Goal: Obtain resource: Download file/media

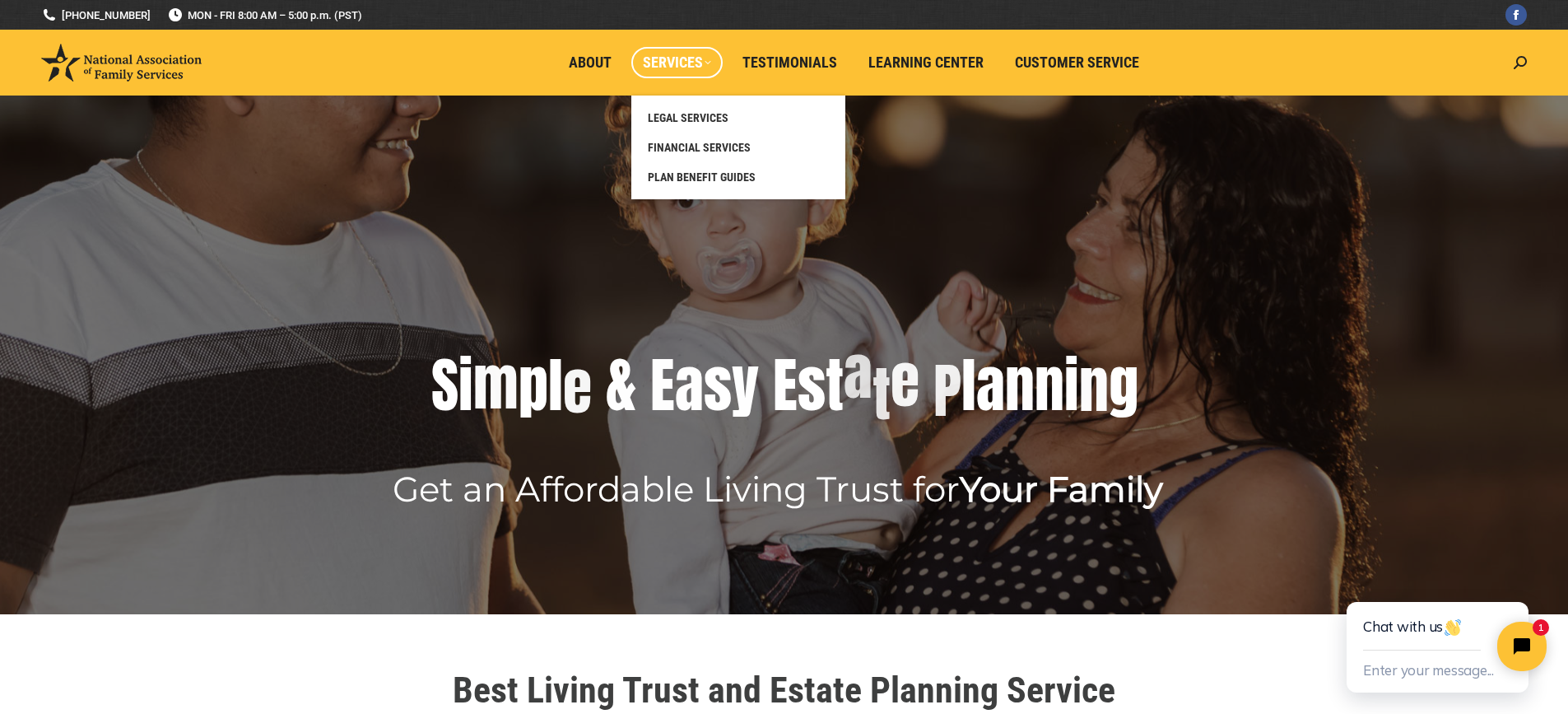
click at [660, 63] on span "Services" at bounding box center [677, 62] width 69 height 18
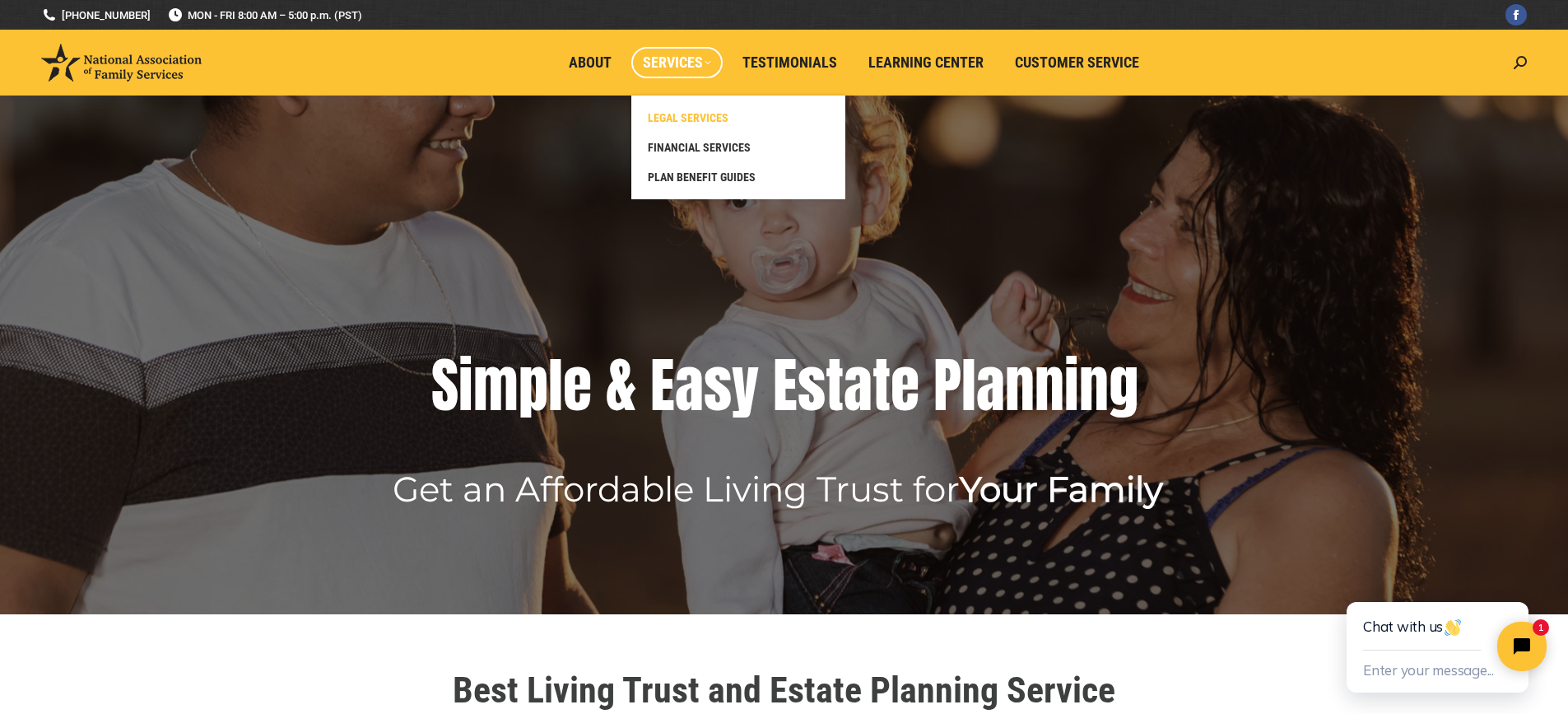
click at [674, 123] on span "LEGAL SERVICES" at bounding box center [687, 117] width 80 height 14
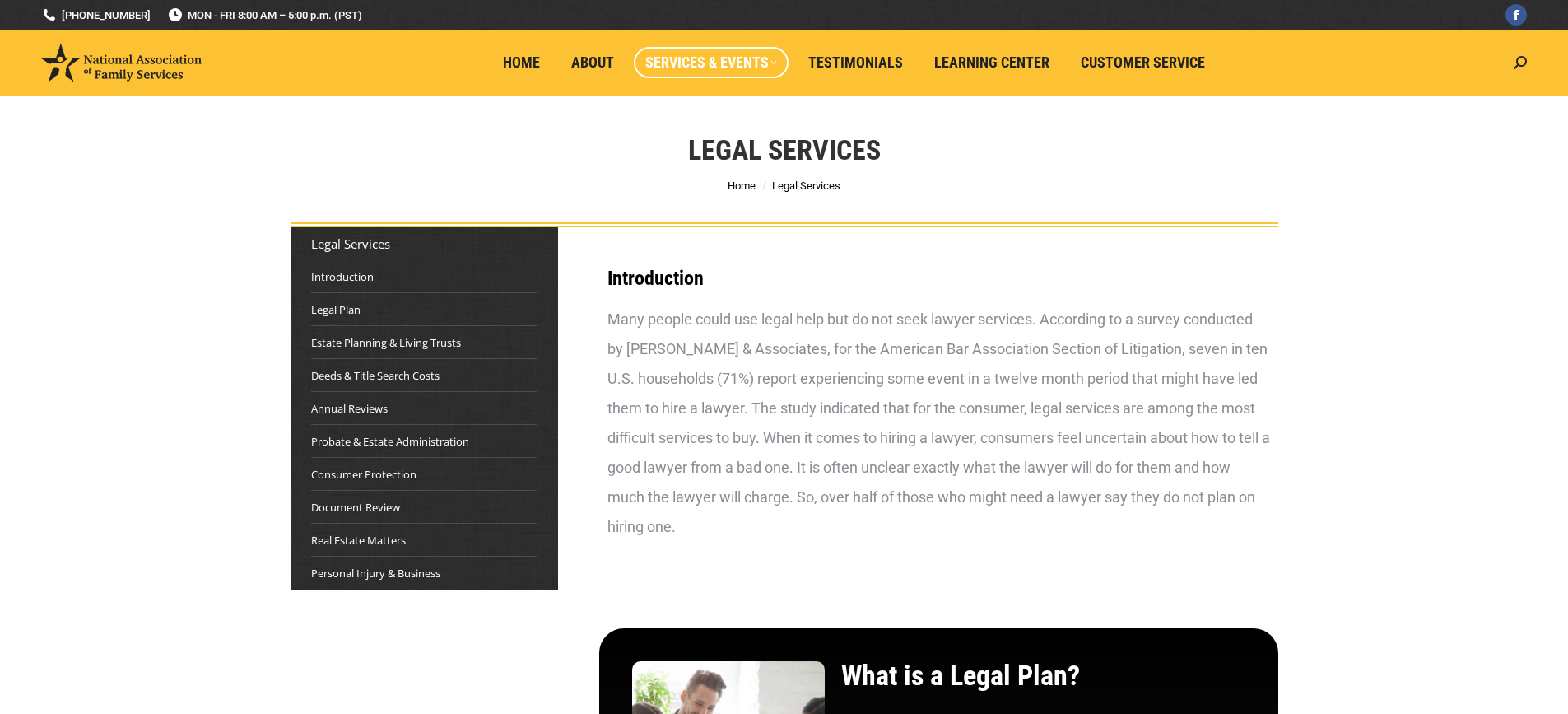
click at [442, 344] on link "Estate Planning & Living Trusts" at bounding box center [386, 343] width 150 height 16
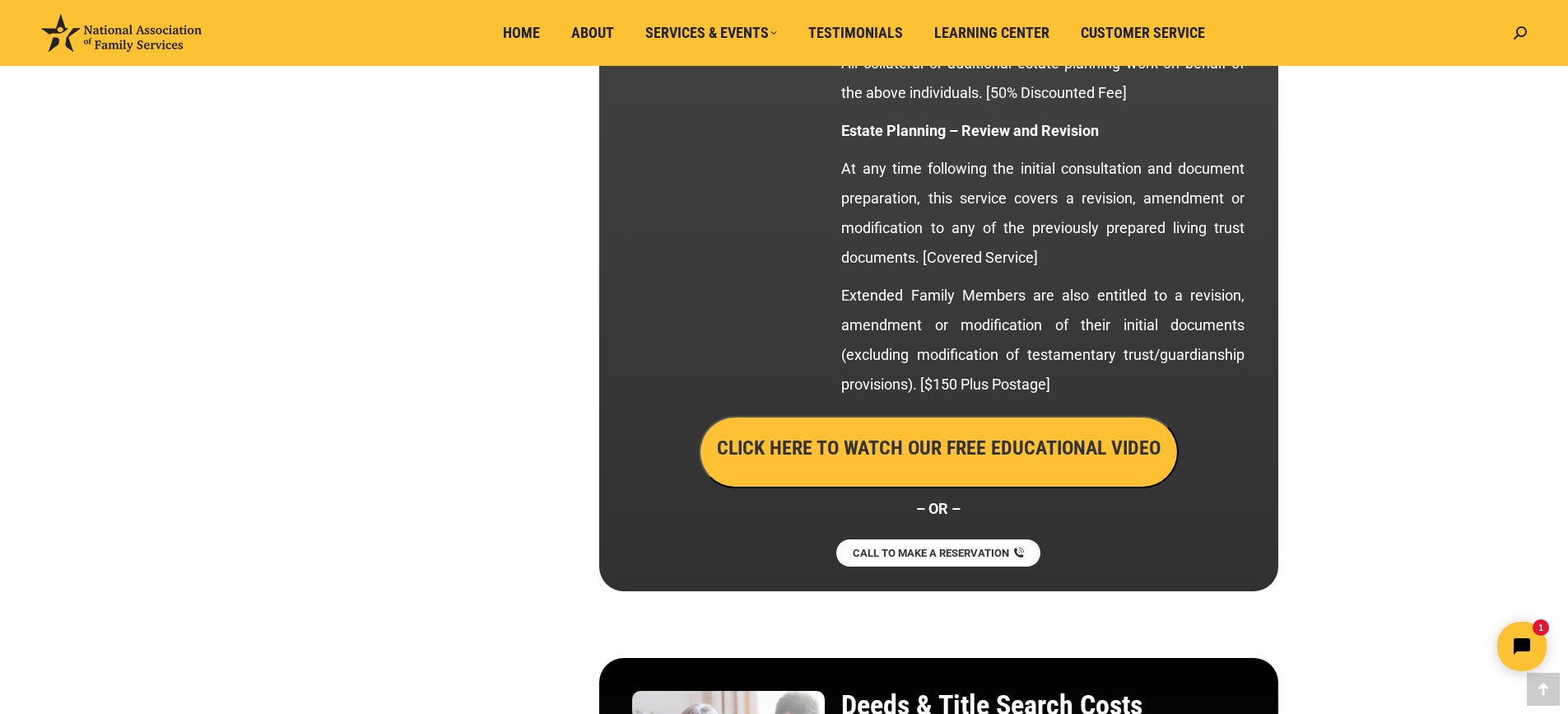
scroll to position [3092, 0]
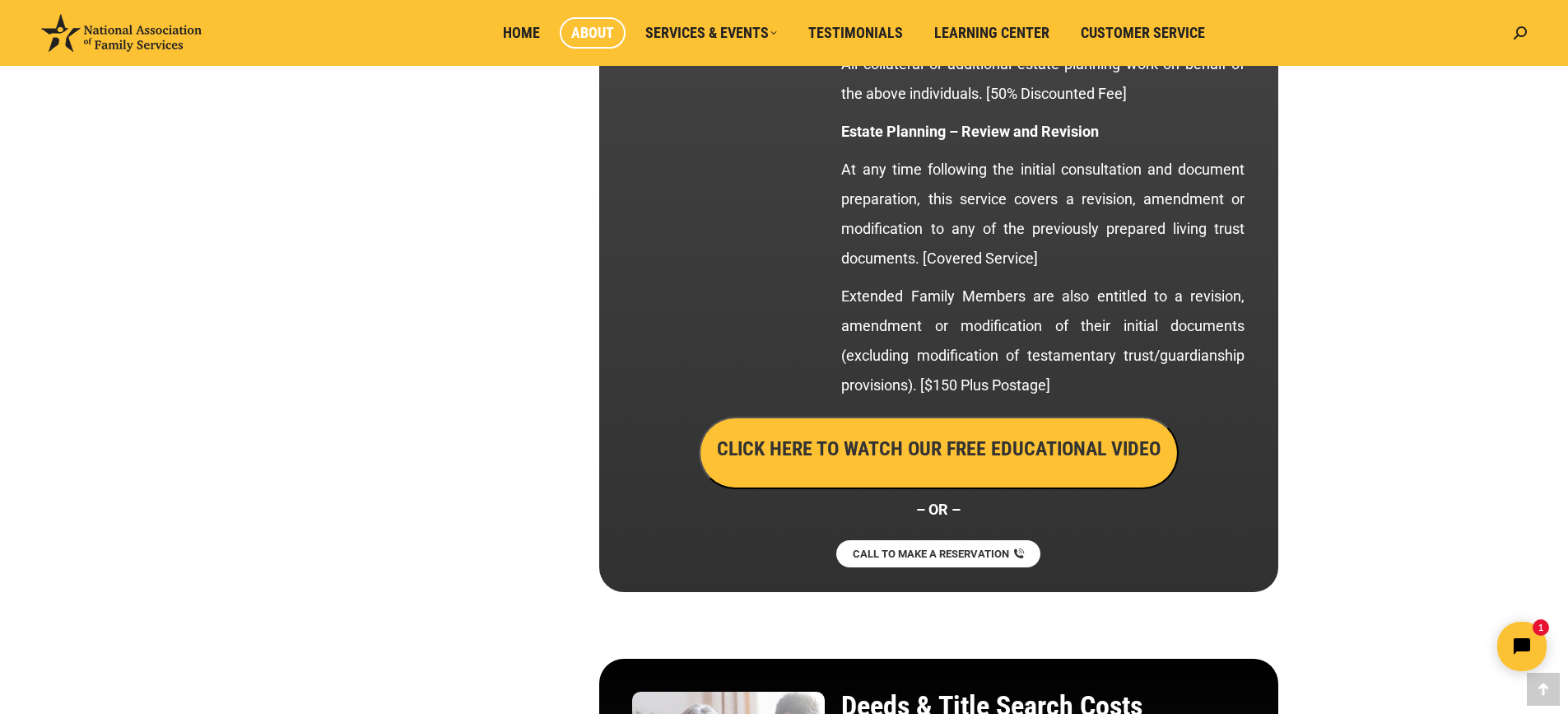
click at [588, 33] on span "About" at bounding box center [592, 33] width 42 height 18
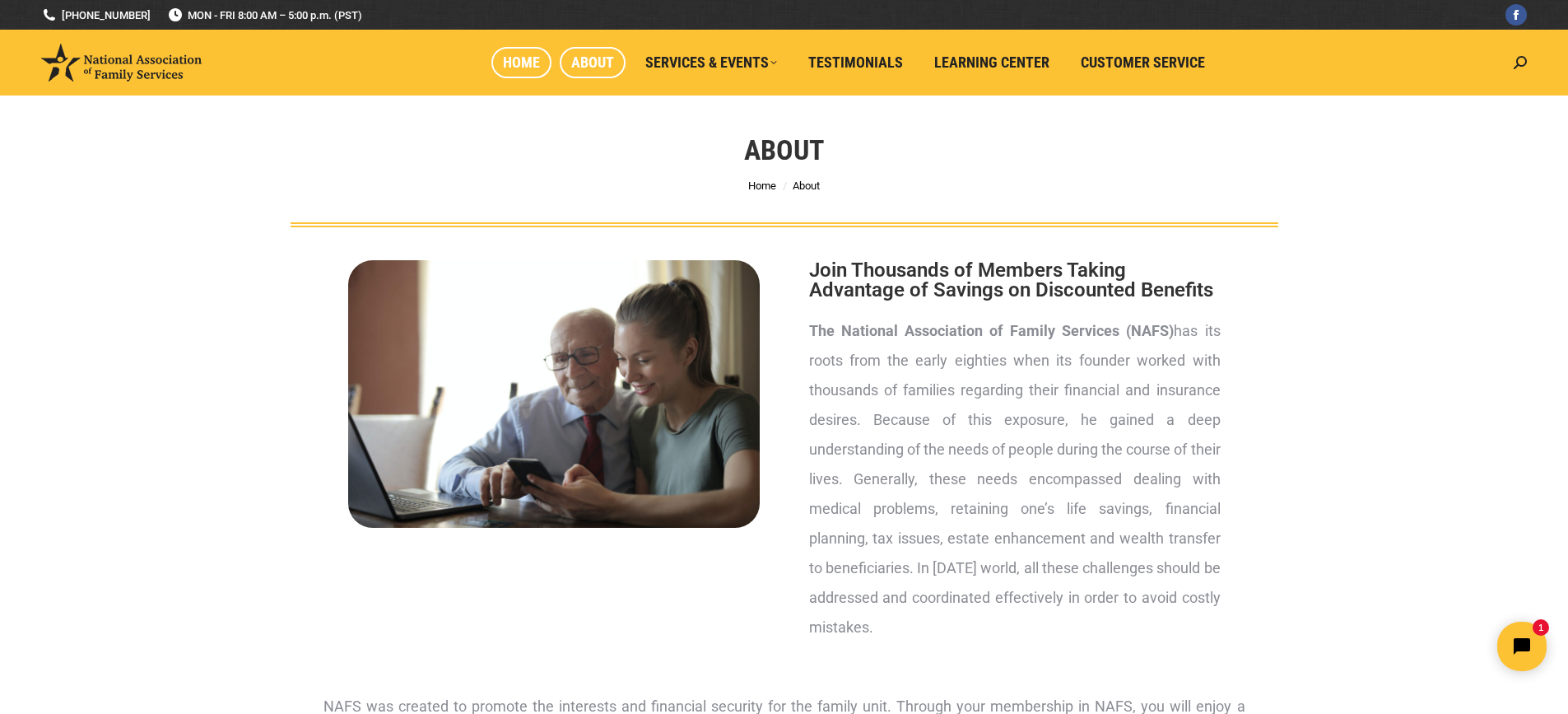
click at [520, 59] on span "Home" at bounding box center [521, 62] width 37 height 18
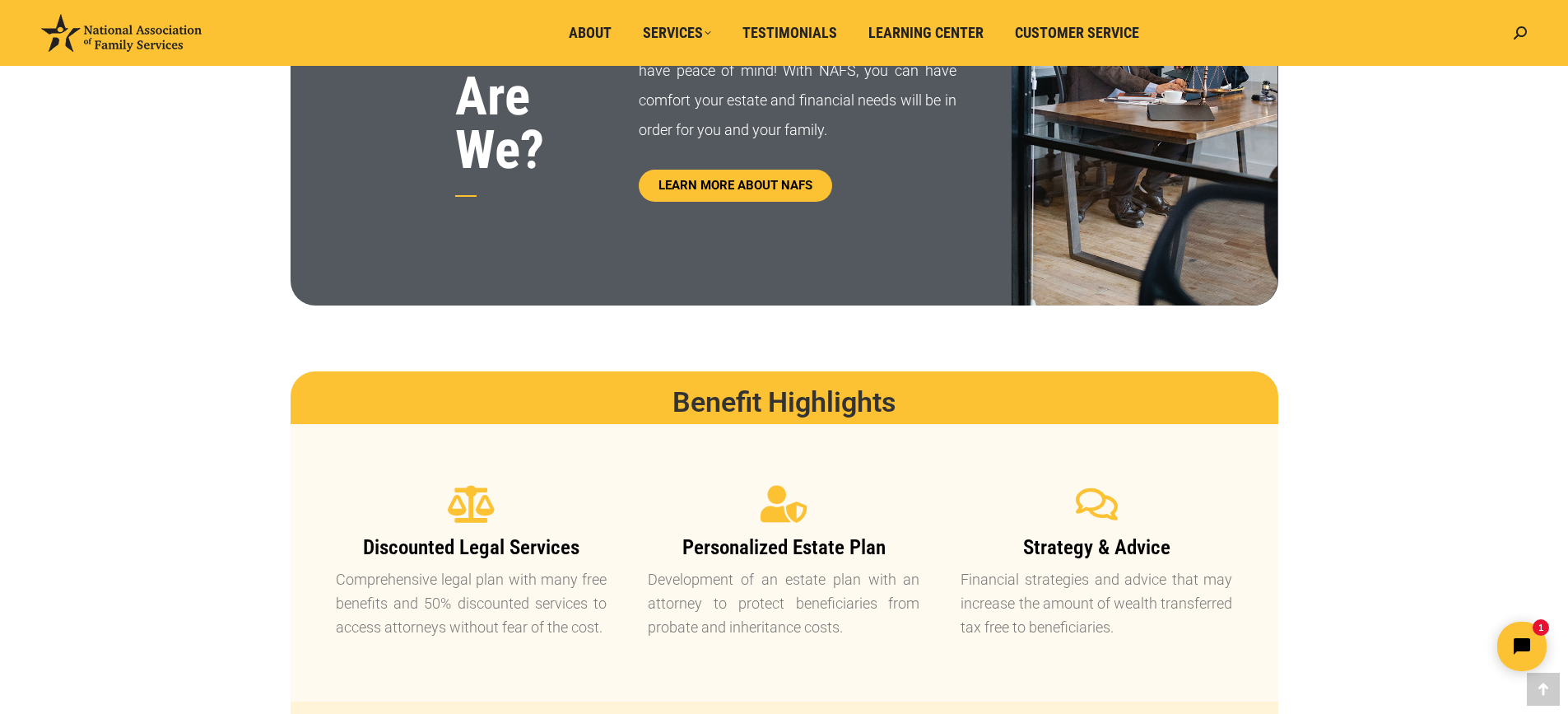
scroll to position [1318, 0]
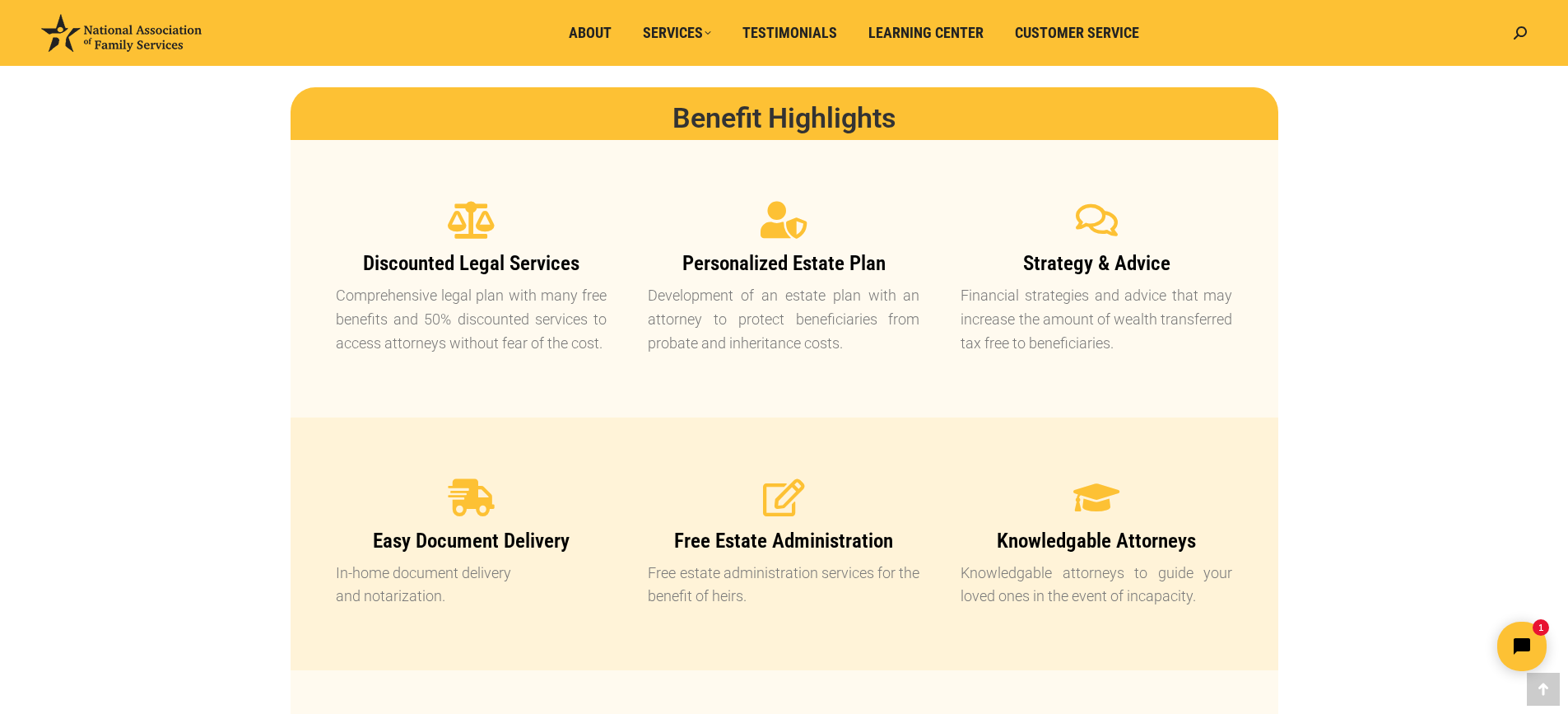
click at [85, 45] on img at bounding box center [122, 33] width 161 height 38
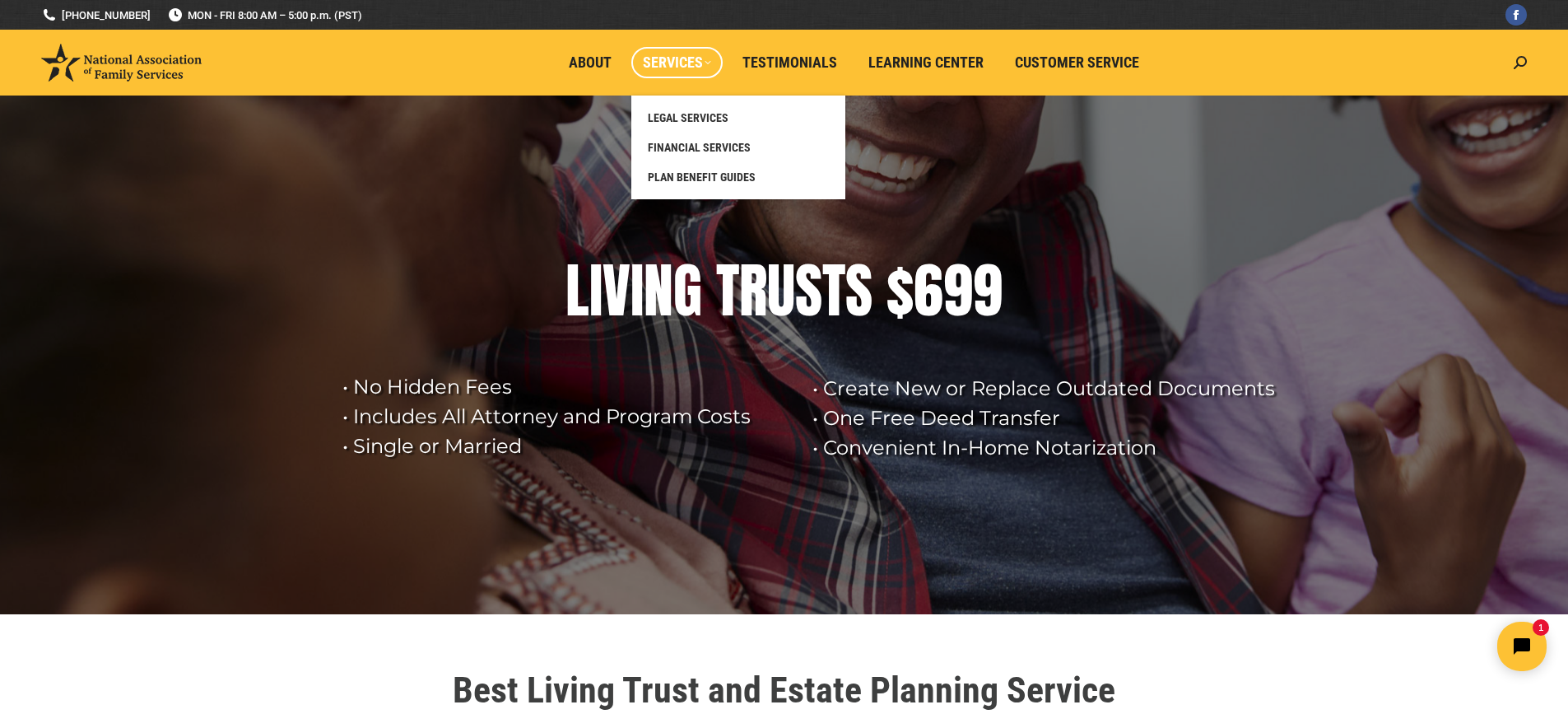
click at [664, 61] on span "Services" at bounding box center [677, 62] width 69 height 18
click at [675, 179] on span "PLAN BENEFIT GUIDES" at bounding box center [701, 177] width 107 height 14
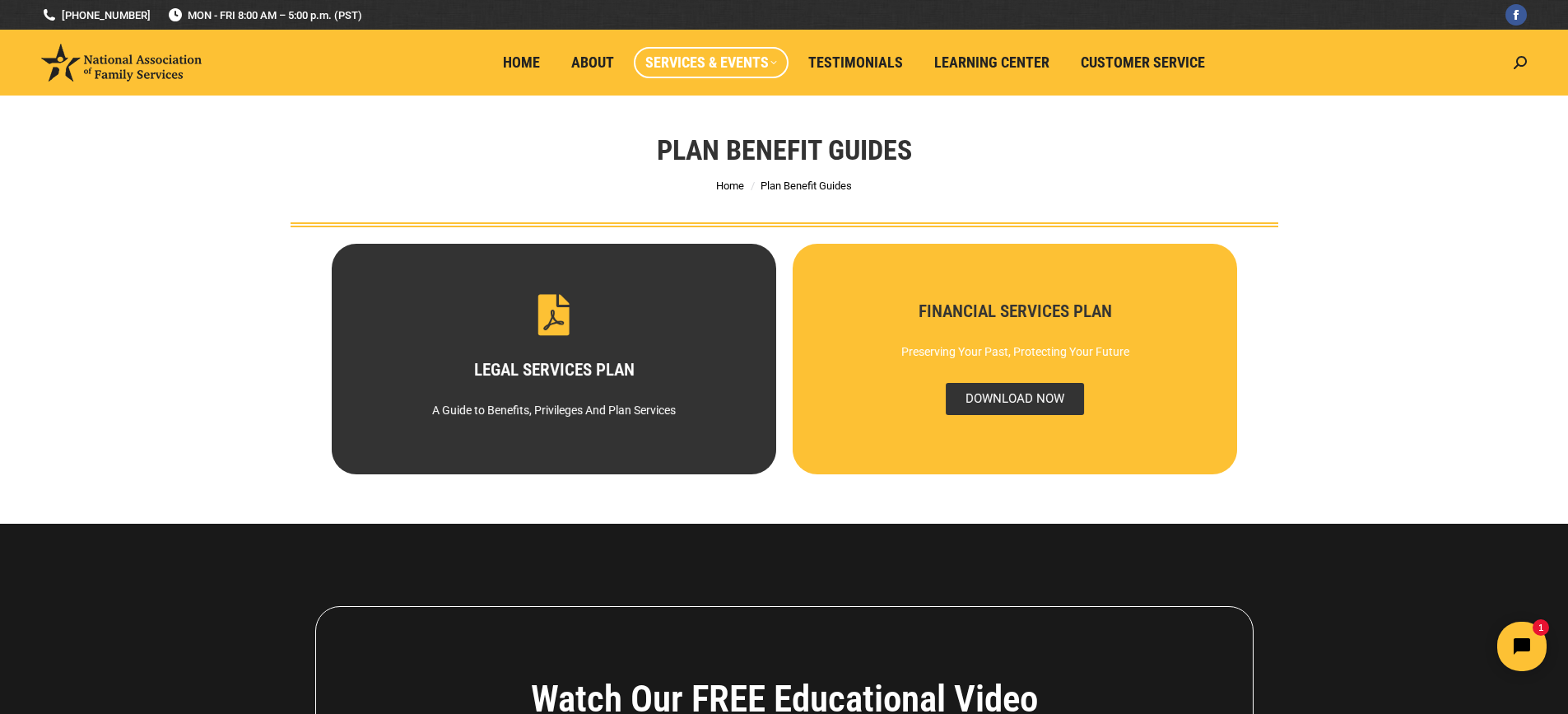
click at [991, 401] on span "DOWNLOAD NOW" at bounding box center [1013, 399] width 138 height 33
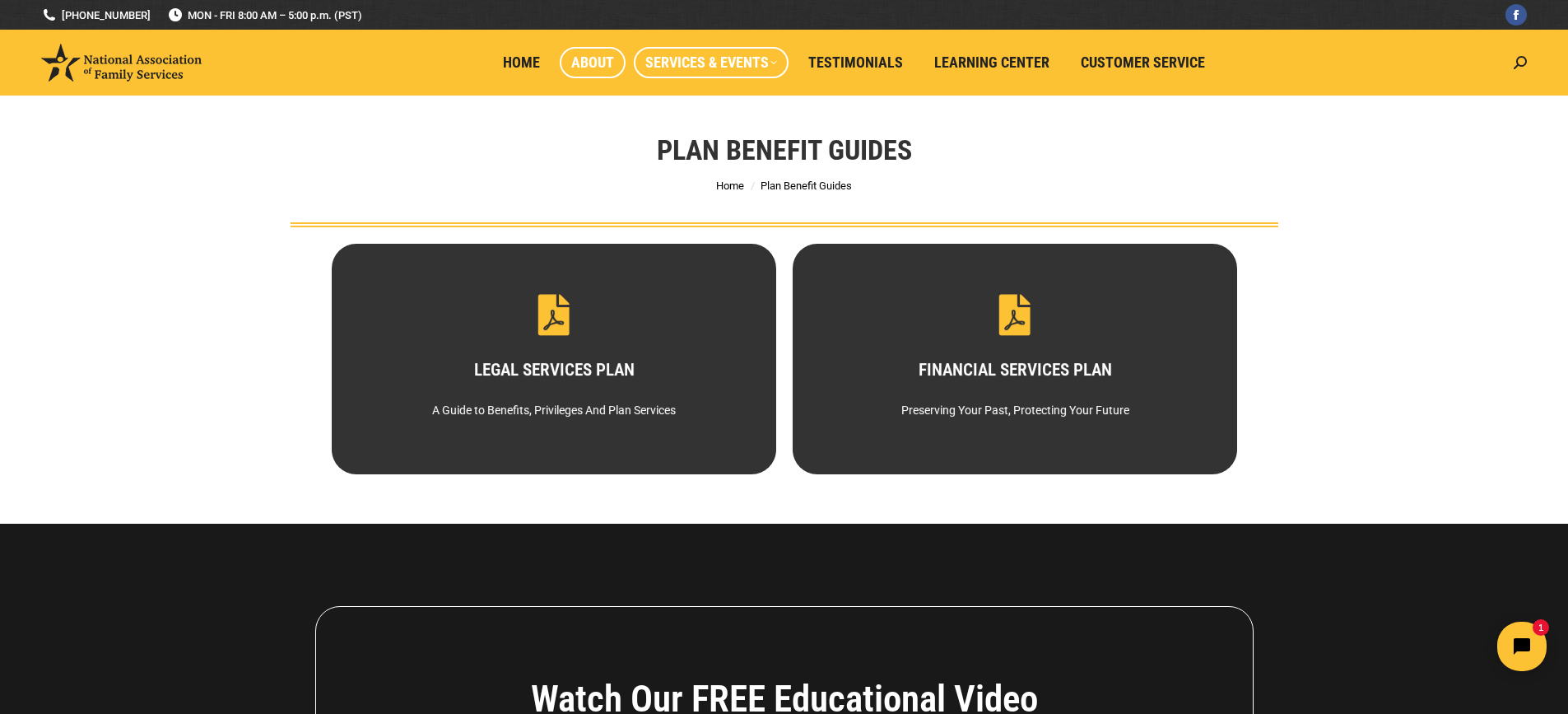
click at [598, 55] on span "About" at bounding box center [592, 62] width 42 height 18
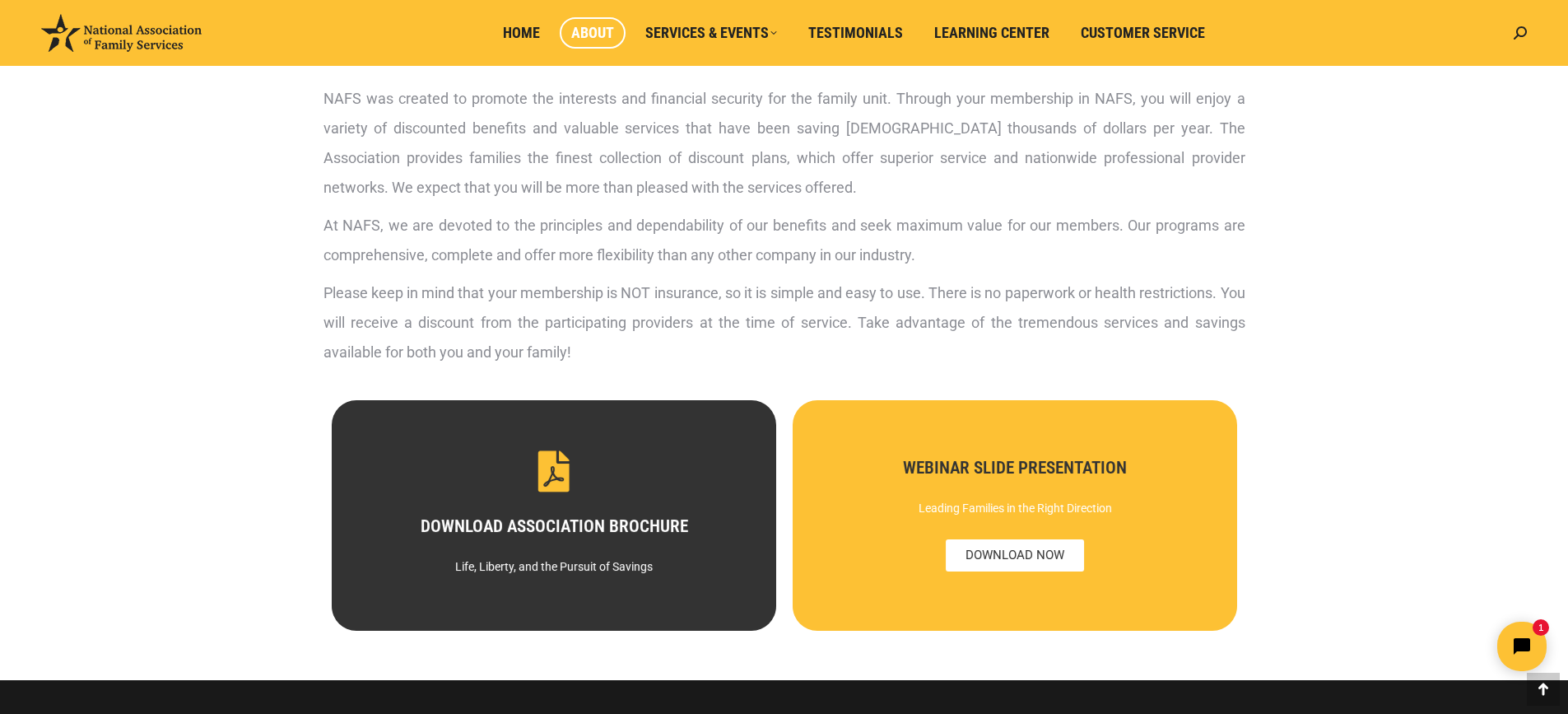
scroll to position [659, 0]
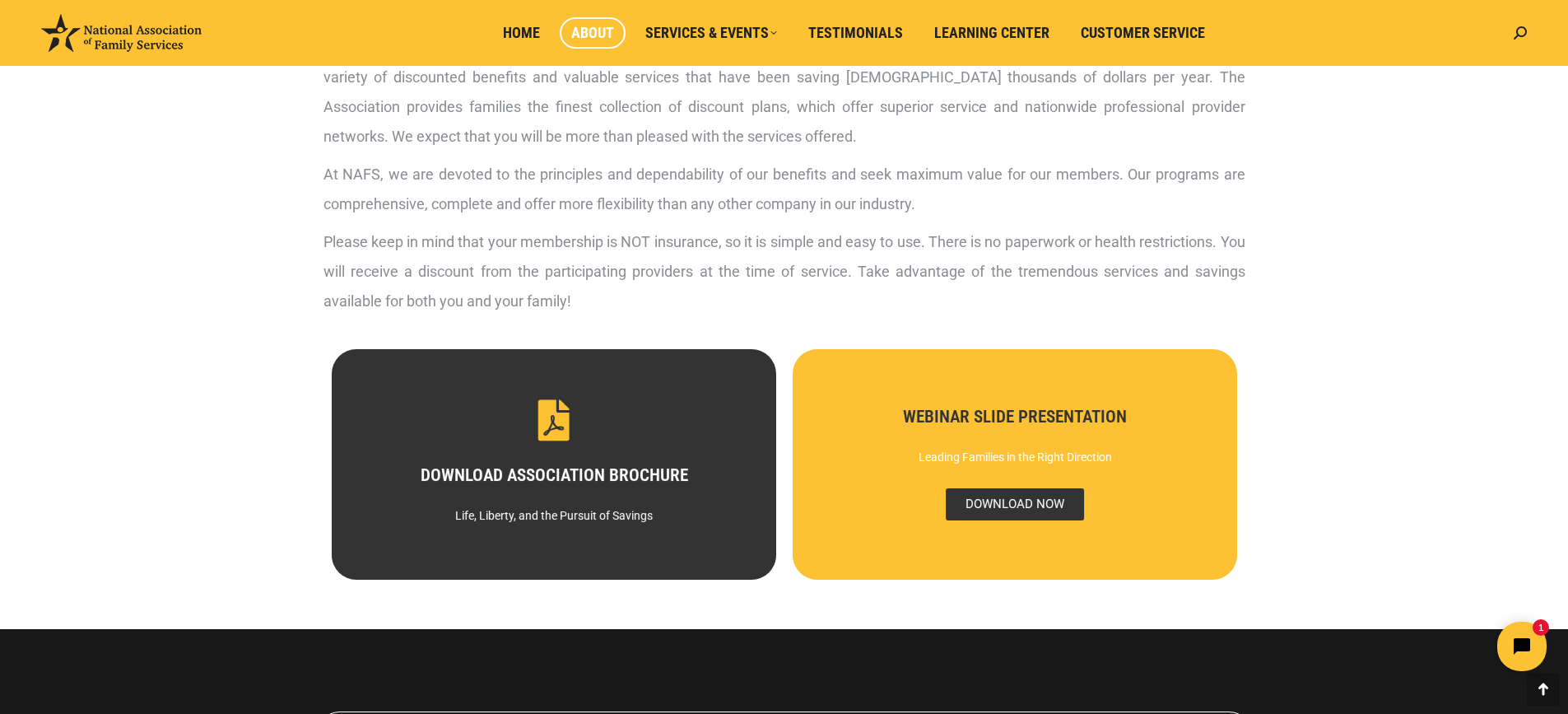
click at [978, 495] on span "DOWNLOAD NOW" at bounding box center [1013, 504] width 138 height 33
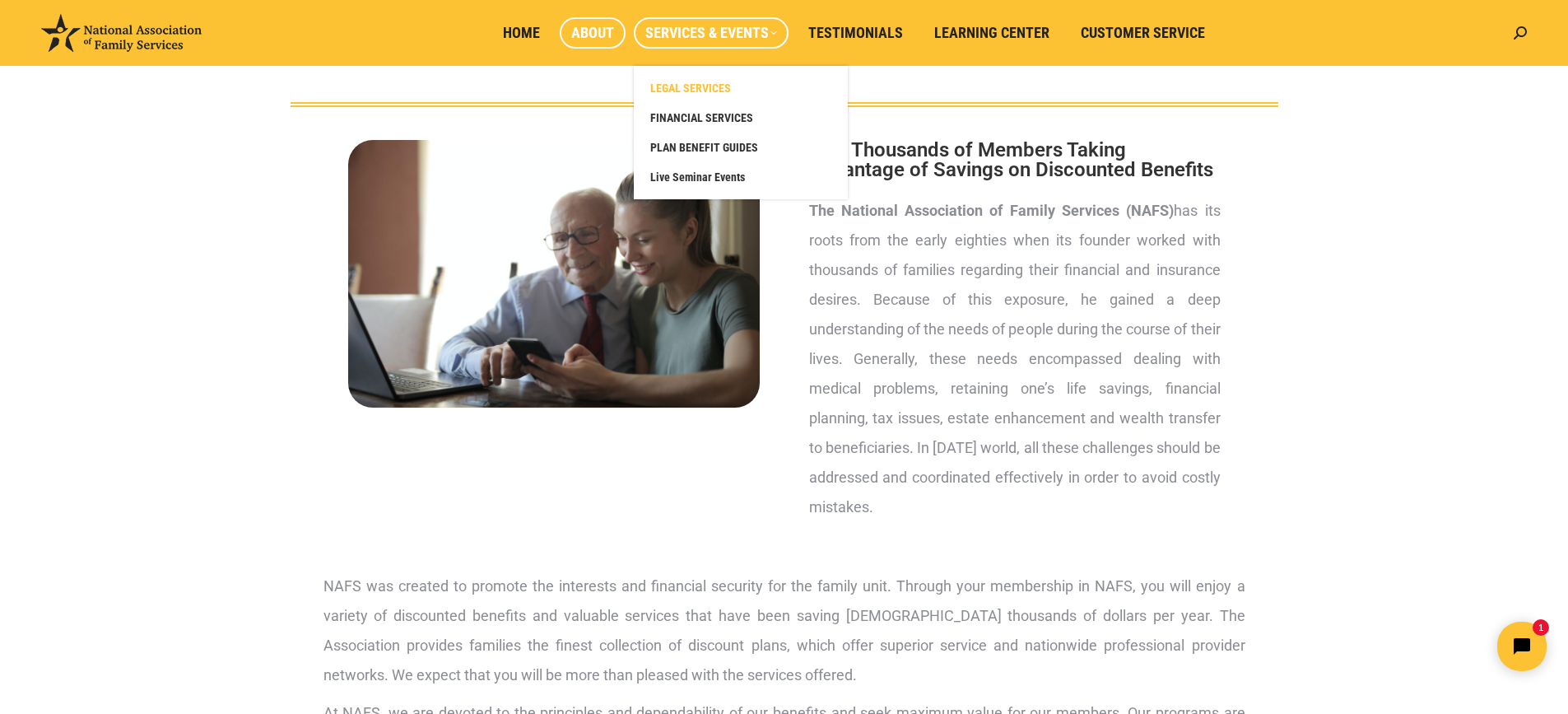
scroll to position [0, 0]
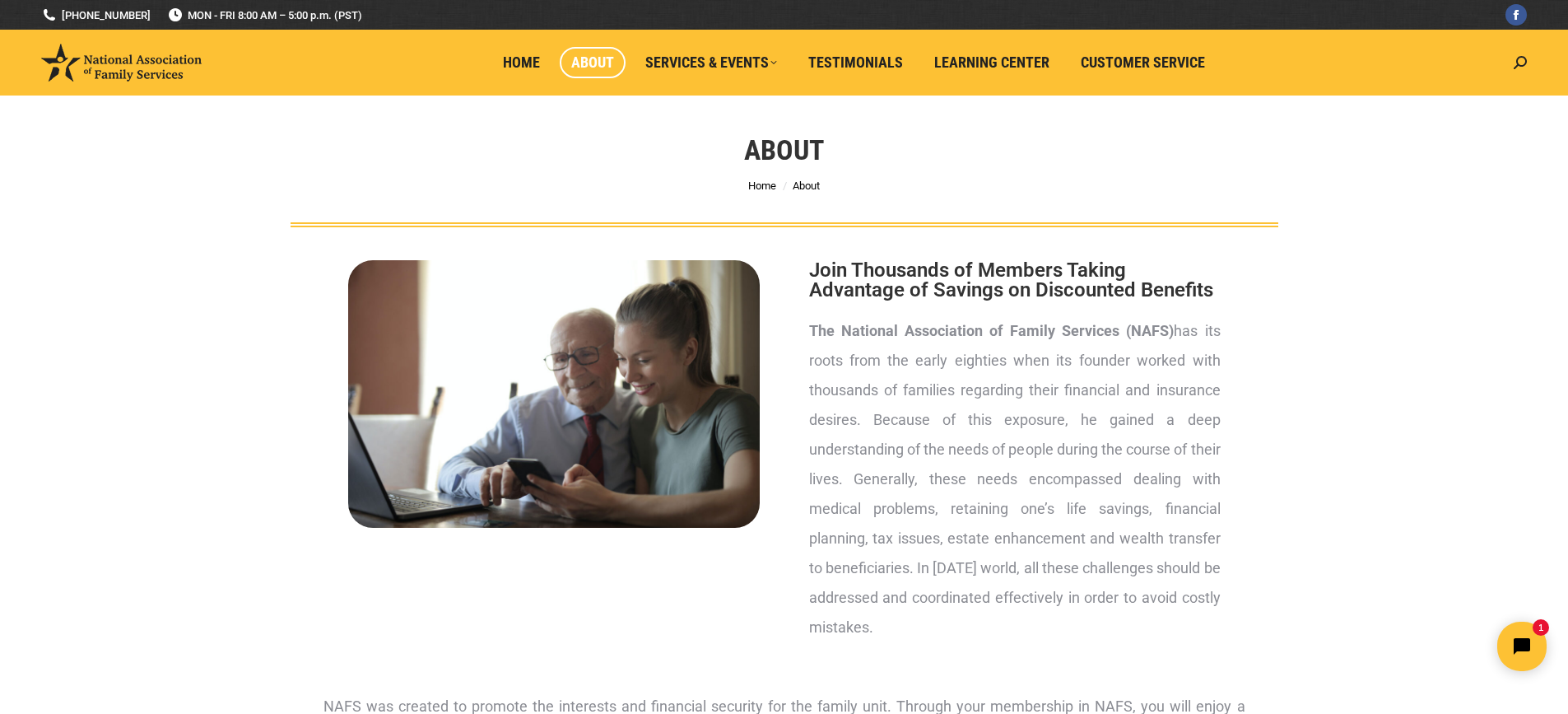
drag, startPoint x: 89, startPoint y: 68, endPoint x: 247, endPoint y: 103, distance: 161.8
click at [392, 146] on div "About You are here: Home About" at bounding box center [784, 162] width 1069 height 132
